Goal: Check status

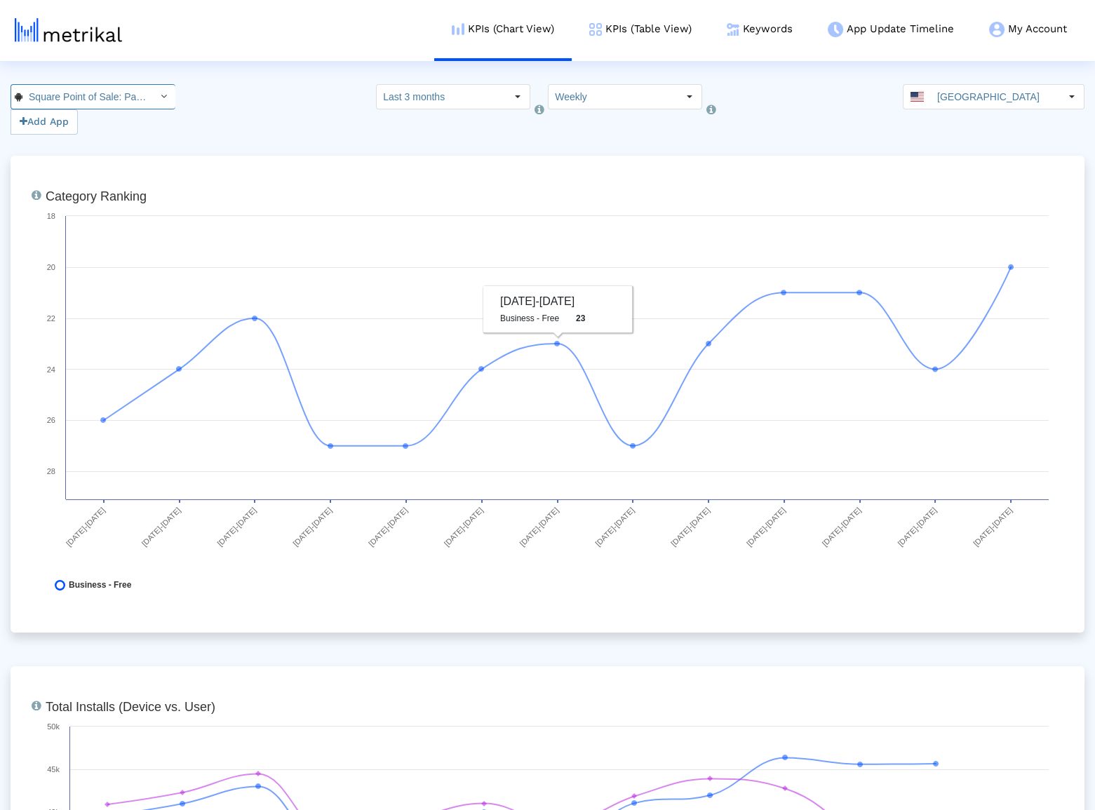
click at [104, 108] on input "Square Point of Sale: Payment < com.squareup >" at bounding box center [85, 97] width 126 height 24
click at [99, 120] on div "Square Point of Sale (POS) <335393788>" at bounding box center [84, 121] width 133 height 13
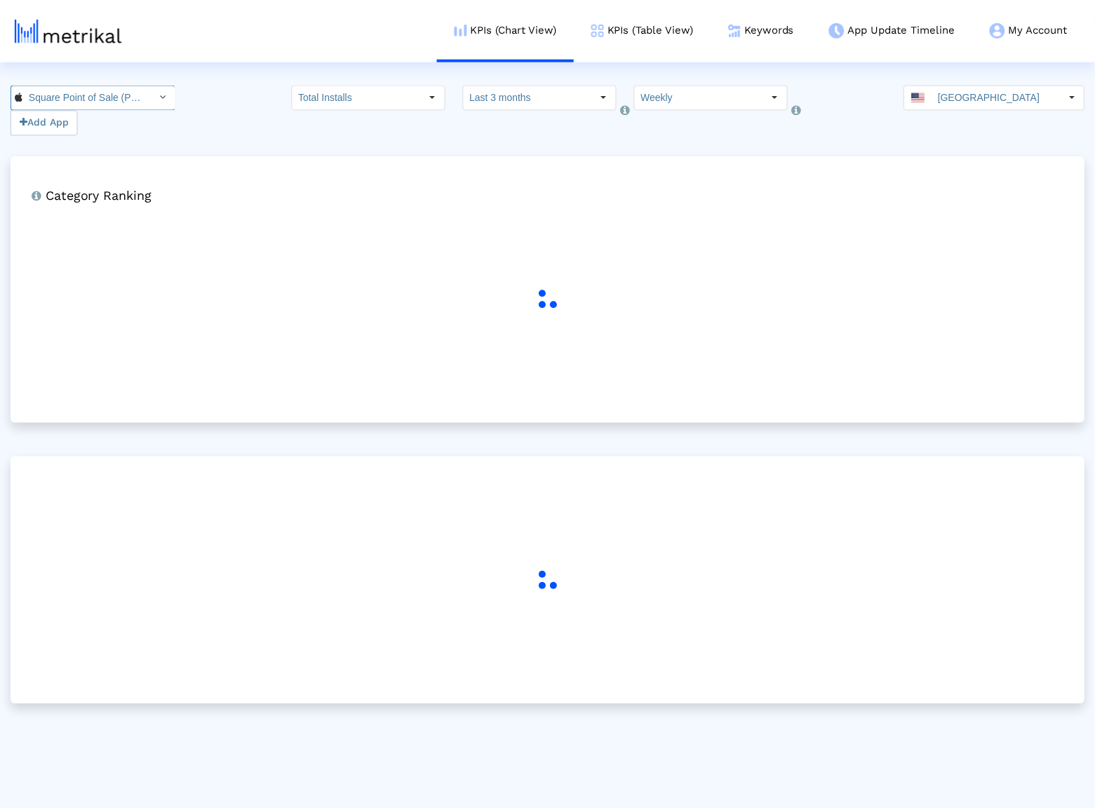
scroll to position [0, 84]
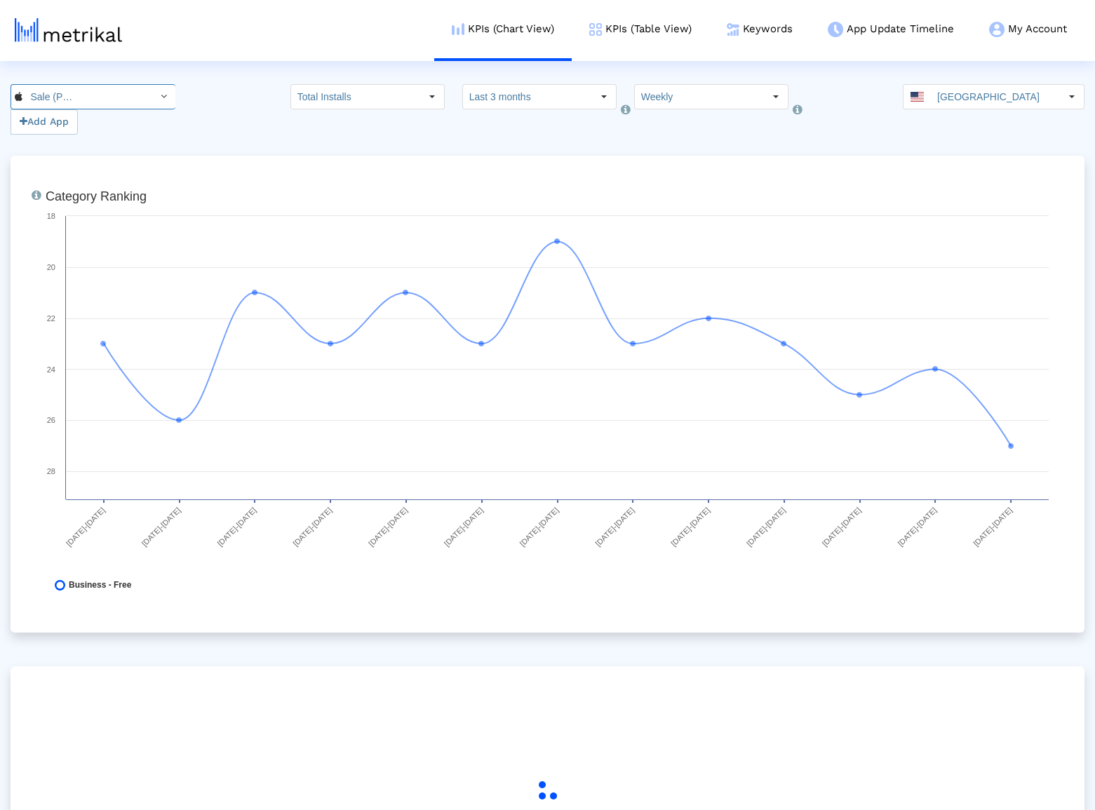
click at [152, 100] on div "Select" at bounding box center [163, 97] width 22 height 22
click at [201, 109] on div "649 Add App Total Installs Select how far back from today you would like to vie…" at bounding box center [547, 109] width 1095 height 51
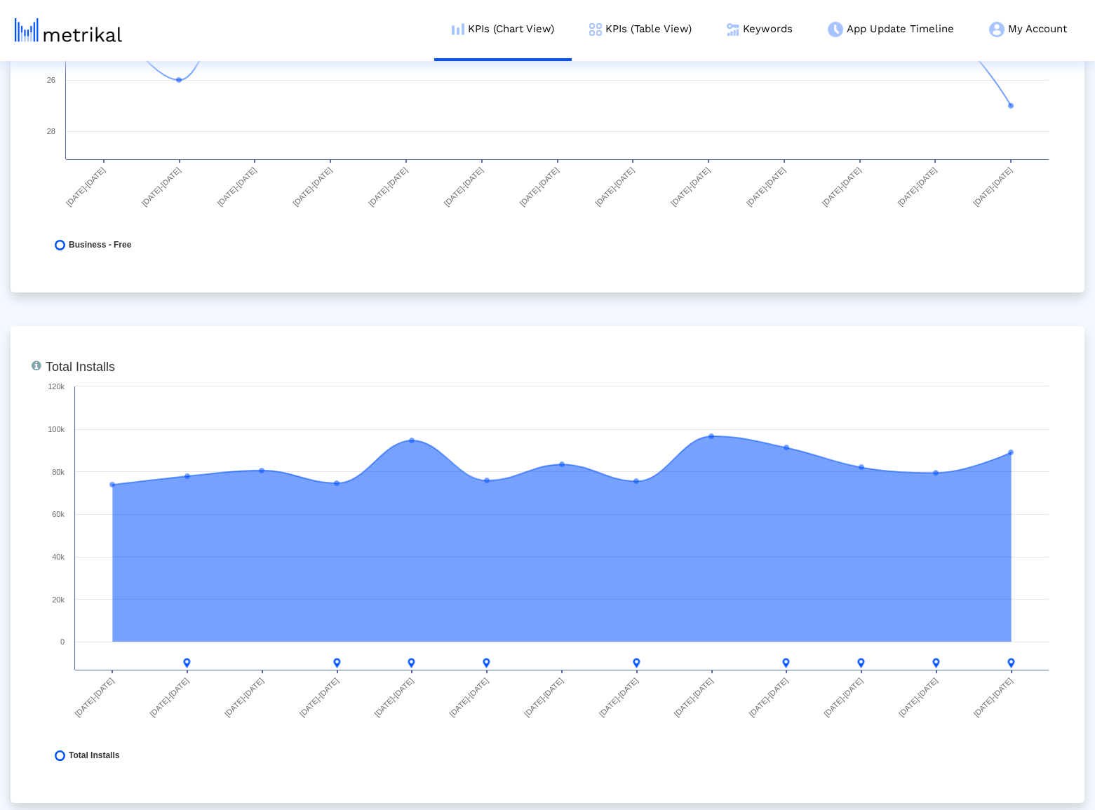
scroll to position [0, 0]
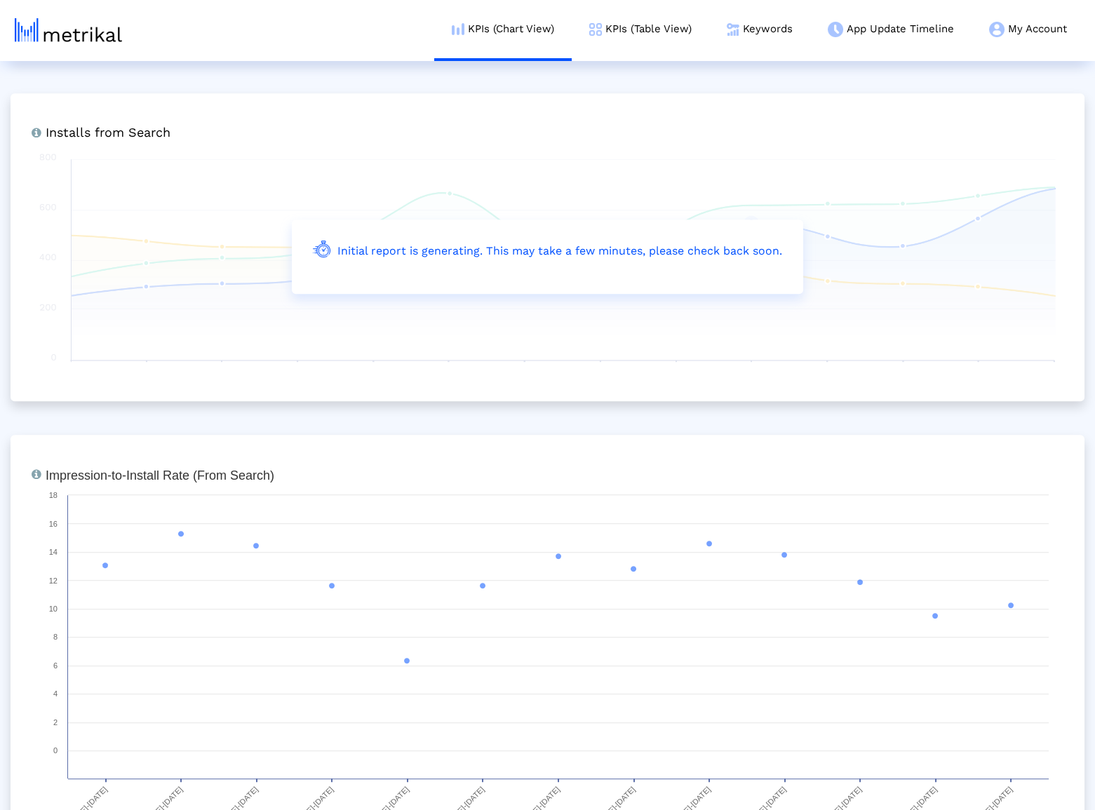
scroll to position [1994, 0]
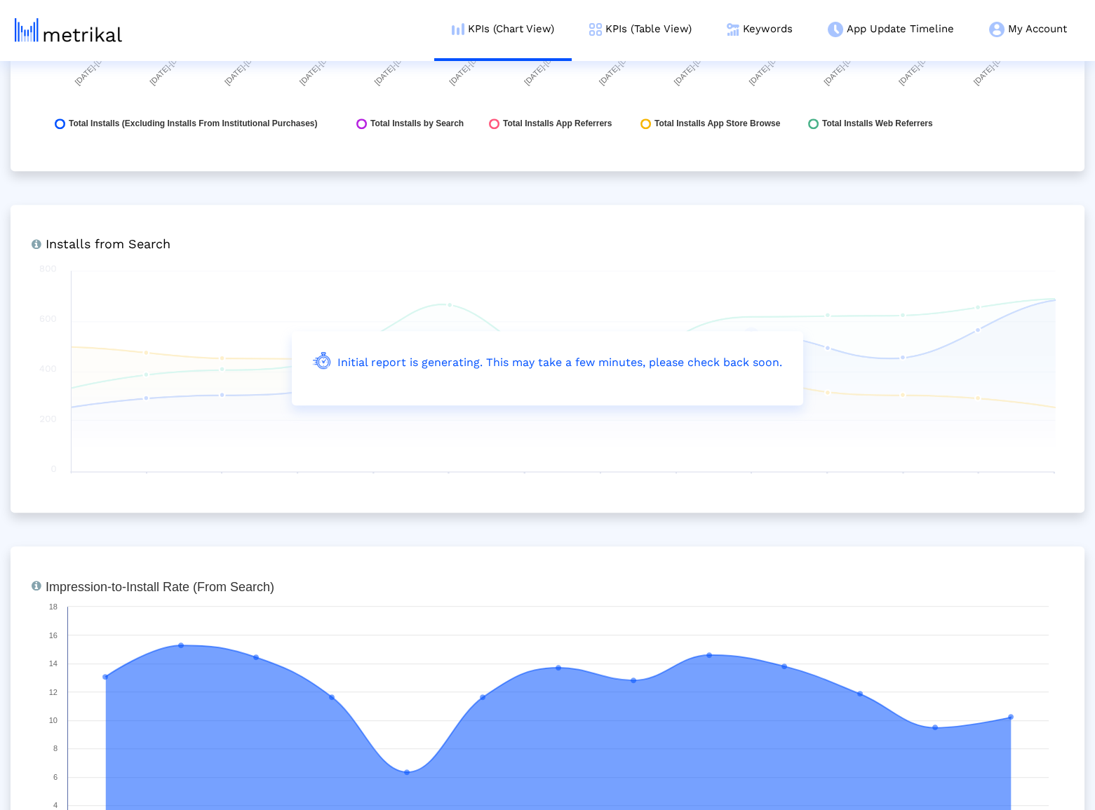
click at [433, 361] on p "Initial report is generating. This may take a few minutes, please check back so…" at bounding box center [547, 362] width 469 height 21
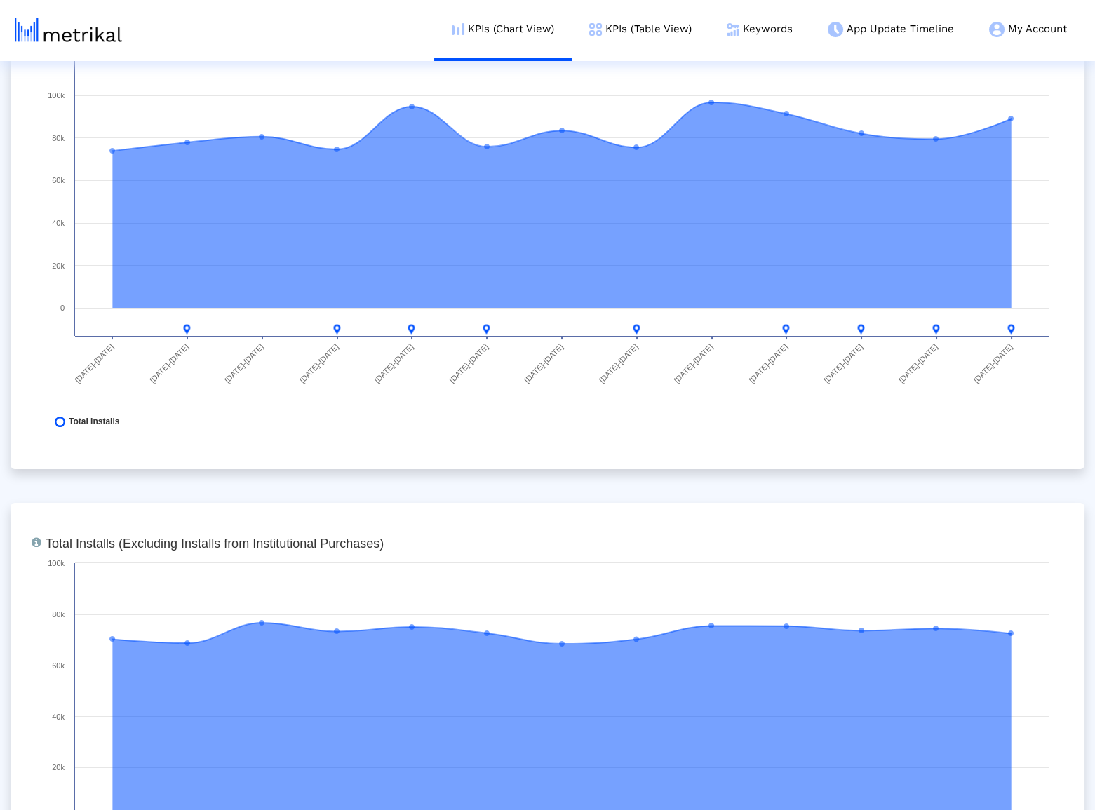
scroll to position [0, 0]
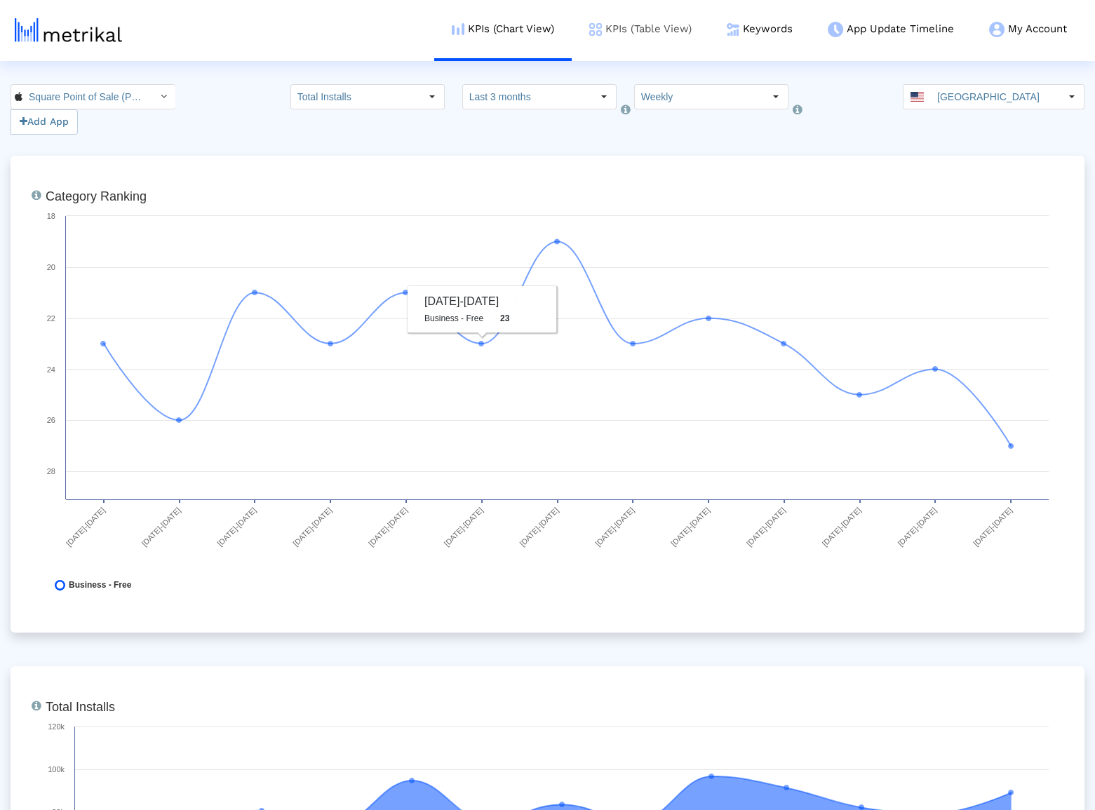
click at [612, 36] on link "KPIs (Table View)" at bounding box center [641, 29] width 138 height 58
